Goal: Task Accomplishment & Management: Manage account settings

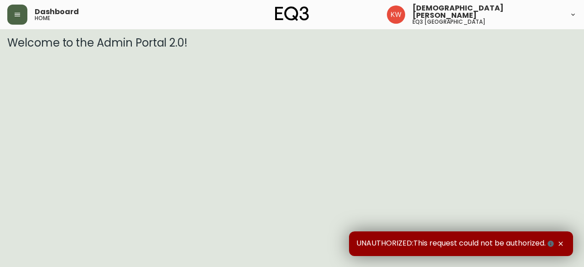
click at [18, 18] on button "button" at bounding box center [17, 15] width 20 height 20
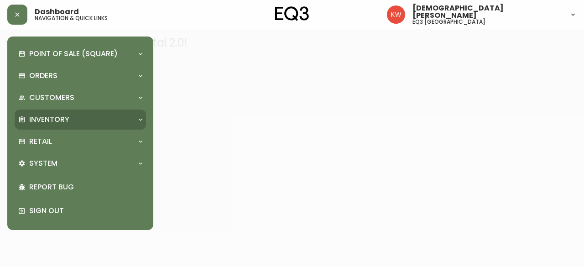
click at [51, 120] on p "Inventory" at bounding box center [49, 119] width 40 height 10
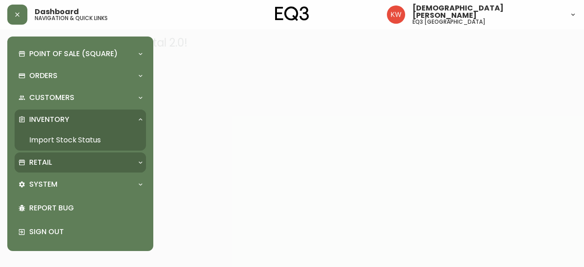
click at [42, 158] on p "Retail" at bounding box center [40, 162] width 23 height 10
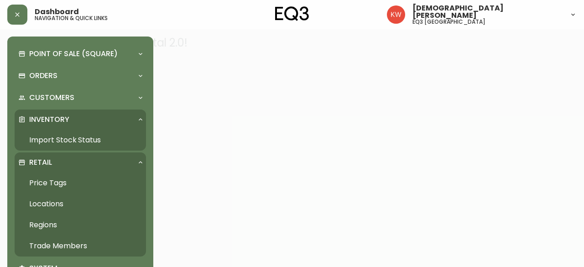
click at [68, 244] on link "Trade Members" at bounding box center [80, 245] width 131 height 21
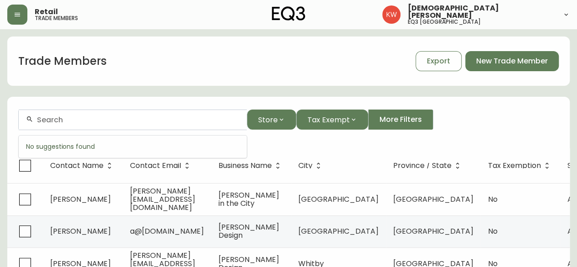
click at [135, 124] on input "text" at bounding box center [138, 119] width 203 height 9
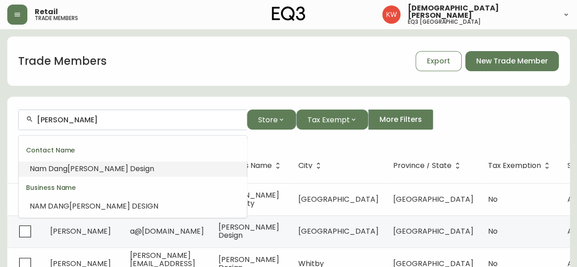
click at [98, 169] on span "Mitchell Design" at bounding box center [111, 168] width 87 height 10
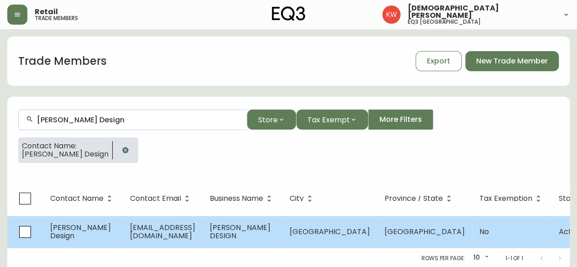
type input "Nam Dang Mitchell Design"
click at [195, 230] on span "info@namdangmitchell.com" at bounding box center [162, 231] width 65 height 19
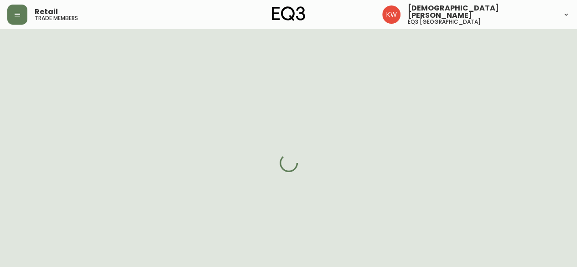
select select "AB"
select select "CA"
select select "CA_EN"
select select "Other"
select select "Interior Designer"
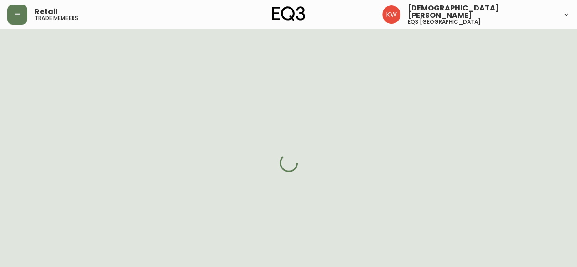
select select "cjw10z96m00006gs08l3o91tv"
select select "false"
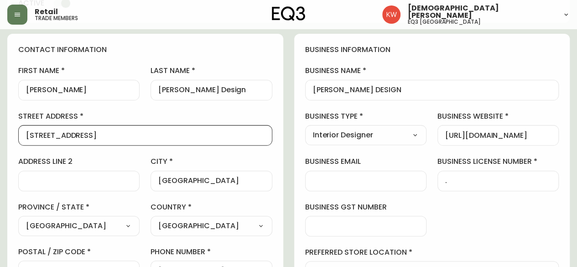
drag, startPoint x: 114, startPoint y: 133, endPoint x: -2, endPoint y: 105, distance: 119.6
type input "3007 - 14th St SW"
click at [47, 177] on input "address line 2" at bounding box center [79, 181] width 106 height 9
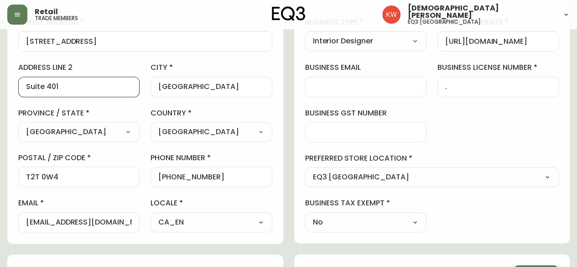
scroll to position [182, 0]
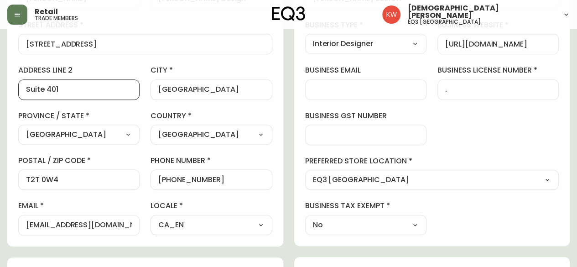
type input "Suite 401"
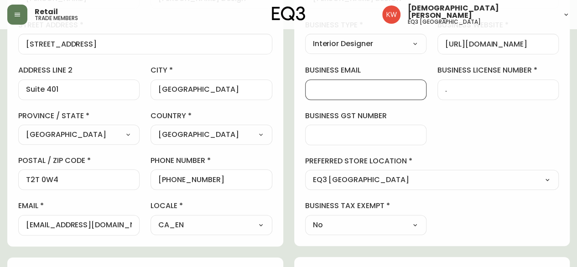
click at [361, 88] on input "business email" at bounding box center [366, 89] width 106 height 9
type input "ndangmitchell@icloud.com"
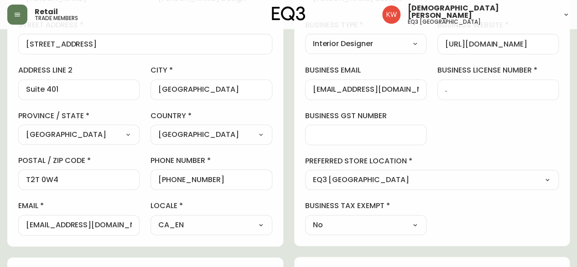
click at [453, 110] on div "business information business name NAM DANG MITCHELL DESIGN business type Inter…" at bounding box center [432, 94] width 276 height 303
click at [24, 226] on div "info@namdangmitchell.com" at bounding box center [78, 225] width 121 height 21
drag, startPoint x: 130, startPoint y: 224, endPoint x: 19, endPoint y: 229, distance: 110.5
click at [19, 229] on div "info@namdangmitchell.com" at bounding box center [78, 225] width 121 height 21
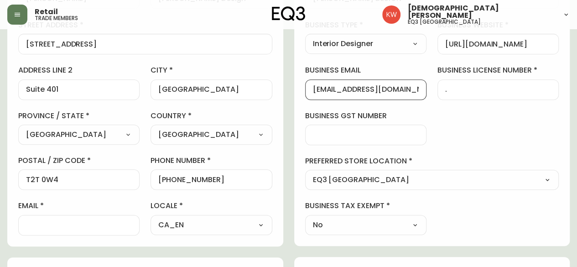
drag, startPoint x: 314, startPoint y: 88, endPoint x: 428, endPoint y: 92, distance: 113.6
click at [428, 92] on div "business information business name NAM DANG MITCHELL DESIGN business type Inter…" at bounding box center [432, 94] width 276 height 303
click at [50, 225] on input "email" at bounding box center [79, 225] width 106 height 9
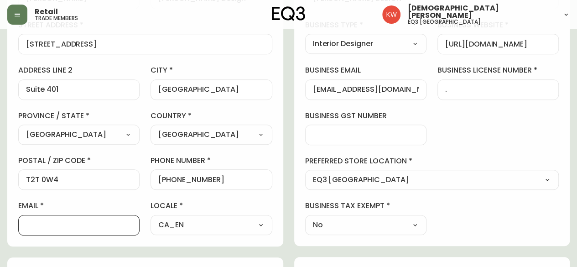
paste input "ndangmitchell@icloud.com"
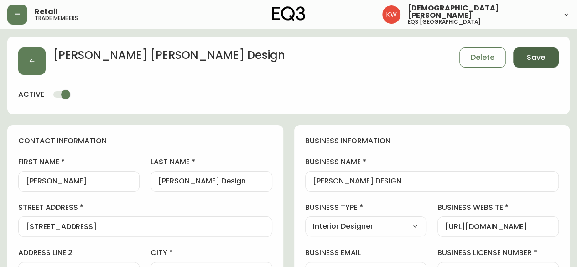
type input "ndangmitchell@icloud.com"
click at [536, 58] on span "Save" at bounding box center [536, 57] width 18 height 10
select select
type input "Other"
select select "Other"
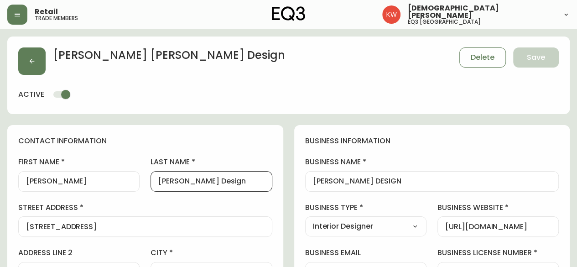
drag, startPoint x: 236, startPoint y: 184, endPoint x: 140, endPoint y: 183, distance: 95.3
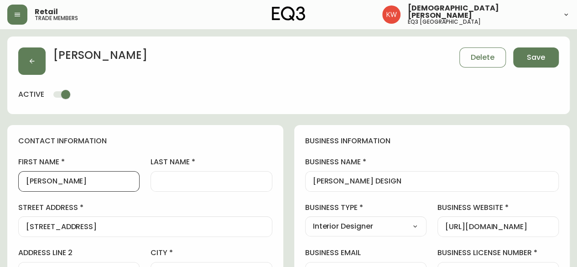
drag, startPoint x: 68, startPoint y: 183, endPoint x: 46, endPoint y: 183, distance: 21.9
click at [46, 183] on input "Nam Dang" at bounding box center [79, 181] width 106 height 9
type input "Nam"
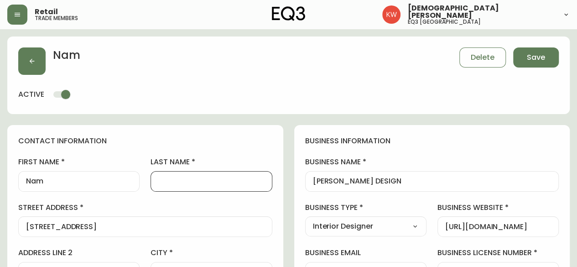
click at [201, 177] on input "last name" at bounding box center [211, 181] width 106 height 9
paste input "Dang"
type input "Dang"
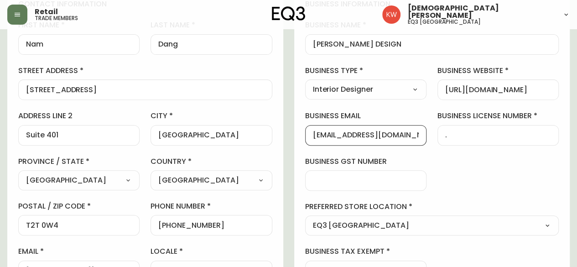
drag, startPoint x: 414, startPoint y: 135, endPoint x: 306, endPoint y: 147, distance: 108.8
click at [306, 147] on div "business information business name NAM DANG MITCHELL DESIGN business type Inter…" at bounding box center [432, 139] width 276 height 303
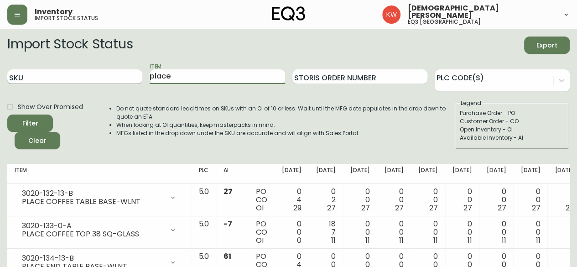
drag, startPoint x: 154, startPoint y: 75, endPoint x: 119, endPoint y: 77, distance: 35.6
click at [119, 77] on div "SKU Item place Storis Order Number PLC Code(s)" at bounding box center [288, 77] width 562 height 30
click at [7, 114] on button "Filter" at bounding box center [30, 122] width 46 height 17
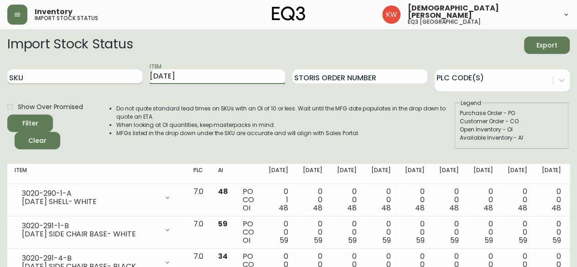
drag, startPoint x: 181, startPoint y: 74, endPoint x: 134, endPoint y: 75, distance: 46.5
click at [134, 75] on div "SKU Item [DATE] Storis Order Number PLC Code(s)" at bounding box center [288, 77] width 562 height 30
click at [7, 114] on button "Filter" at bounding box center [30, 122] width 46 height 17
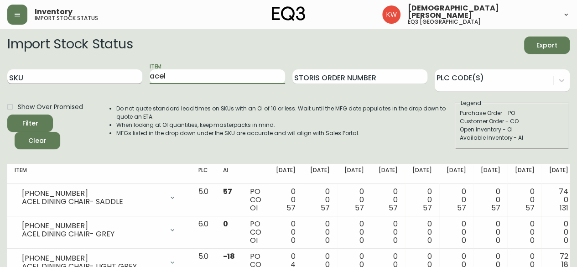
drag, startPoint x: 199, startPoint y: 77, endPoint x: 133, endPoint y: 73, distance: 66.3
click at [133, 73] on div "SKU Item acel Storis Order Number PLC Code(s)" at bounding box center [288, 77] width 562 height 30
click at [7, 114] on button "Filter" at bounding box center [30, 122] width 46 height 17
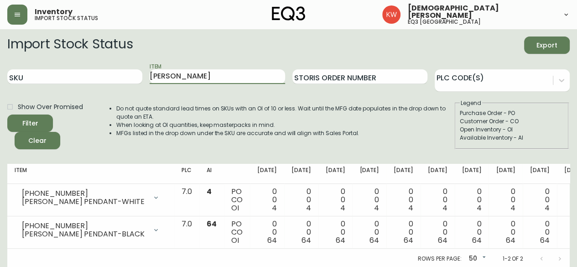
drag, startPoint x: 190, startPoint y: 77, endPoint x: 91, endPoint y: 88, distance: 99.1
click at [91, 88] on div "SKU Item [PERSON_NAME] Storis Order Number PLC Code(s)" at bounding box center [288, 77] width 562 height 30
type input "grow"
click at [7, 114] on button "Filter" at bounding box center [30, 122] width 46 height 17
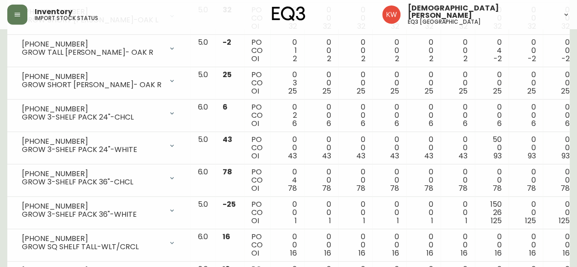
scroll to position [411, 0]
